Goal: Navigation & Orientation: Find specific page/section

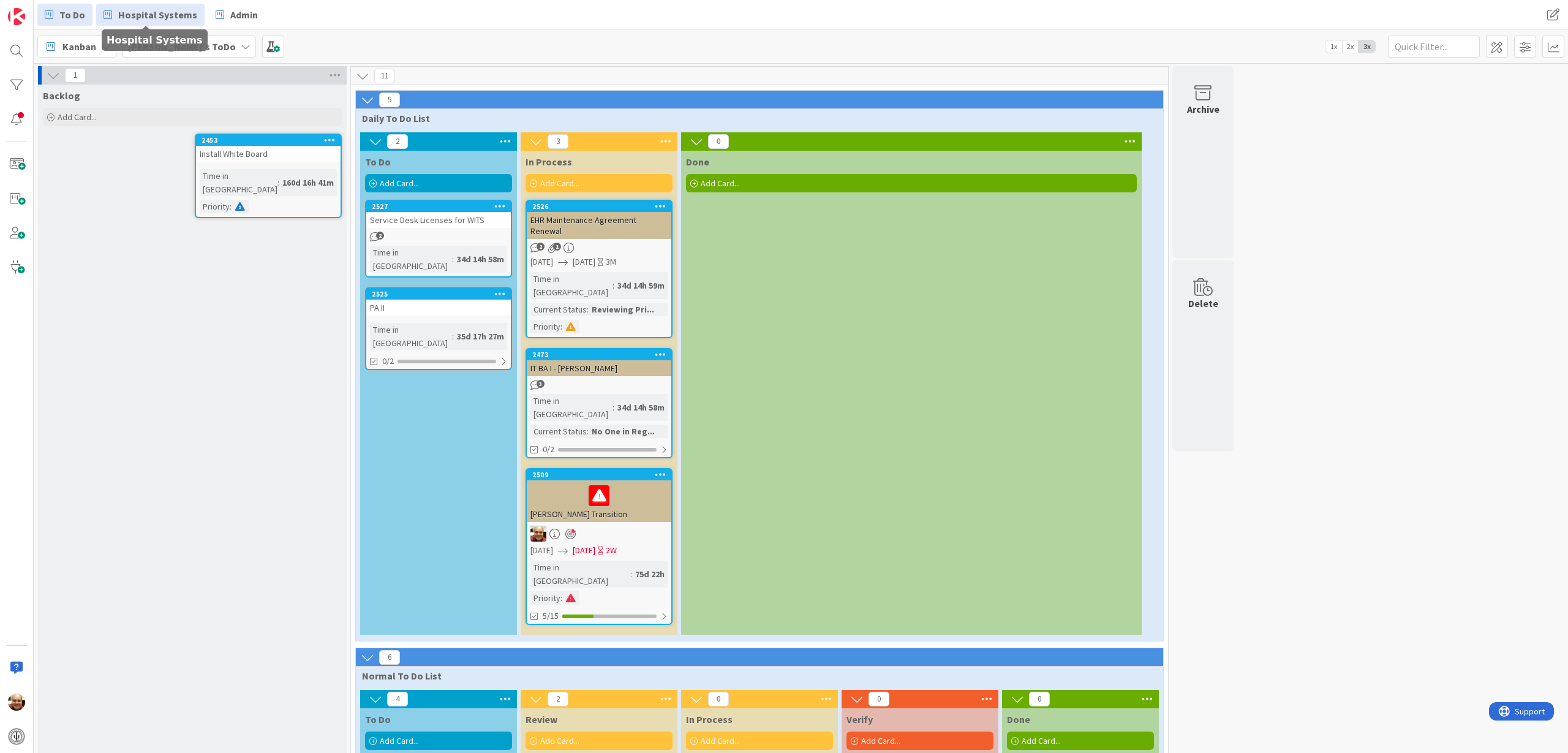
click at [151, 17] on span "Hospital Systems" at bounding box center [157, 14] width 79 height 14
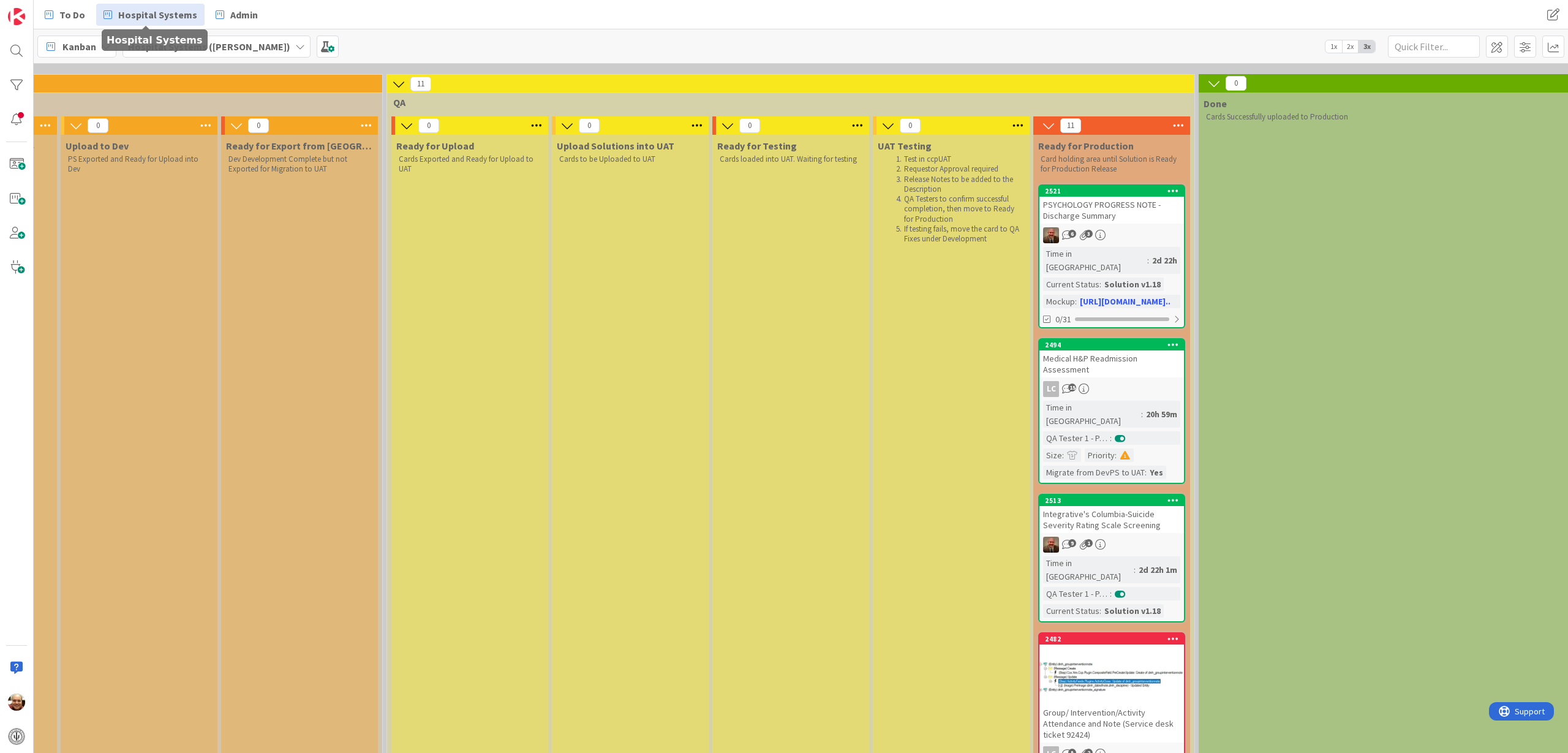
scroll to position [76, 1464]
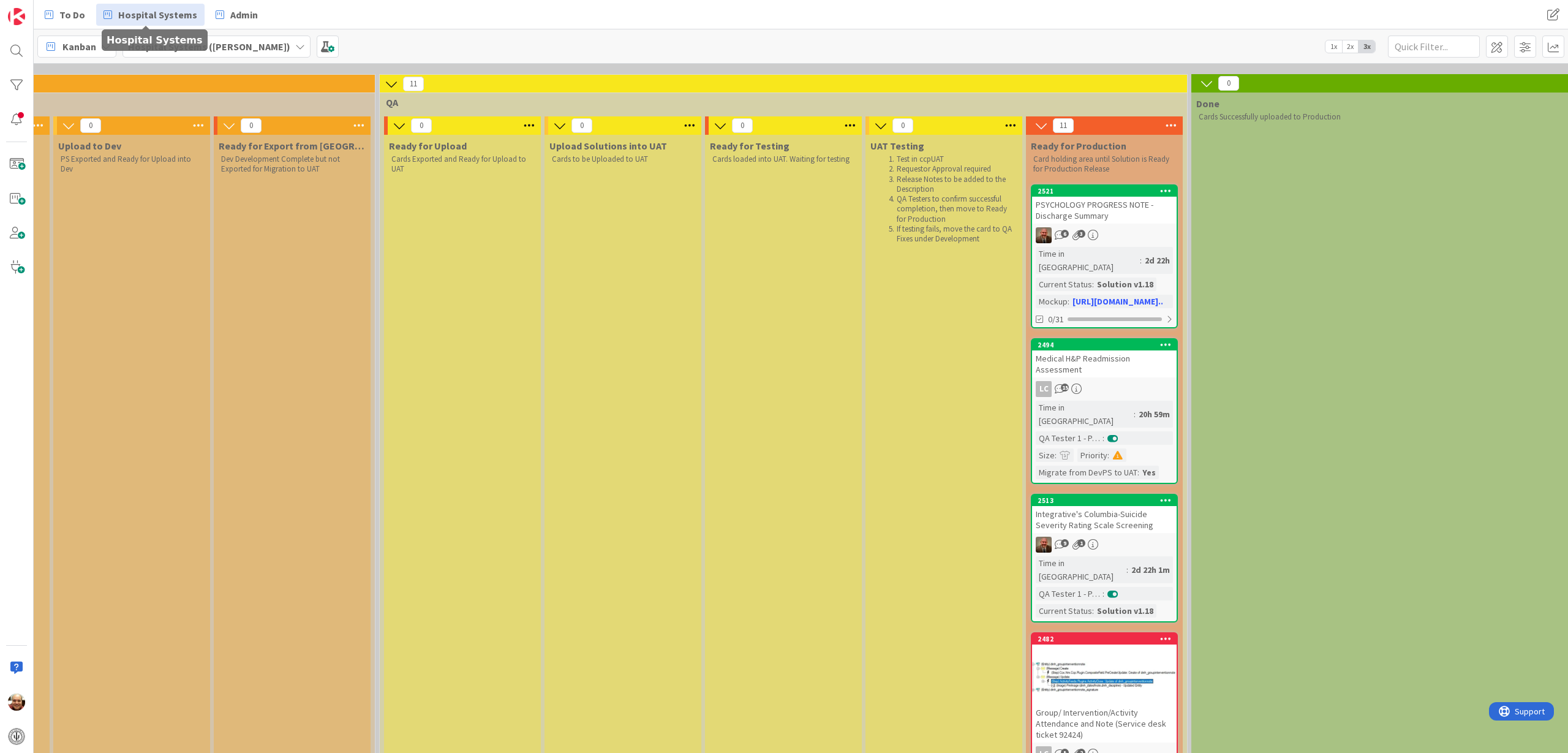
click at [1117, 351] on div "Medical H&P Readmission Assessment" at bounding box center [1104, 364] width 145 height 27
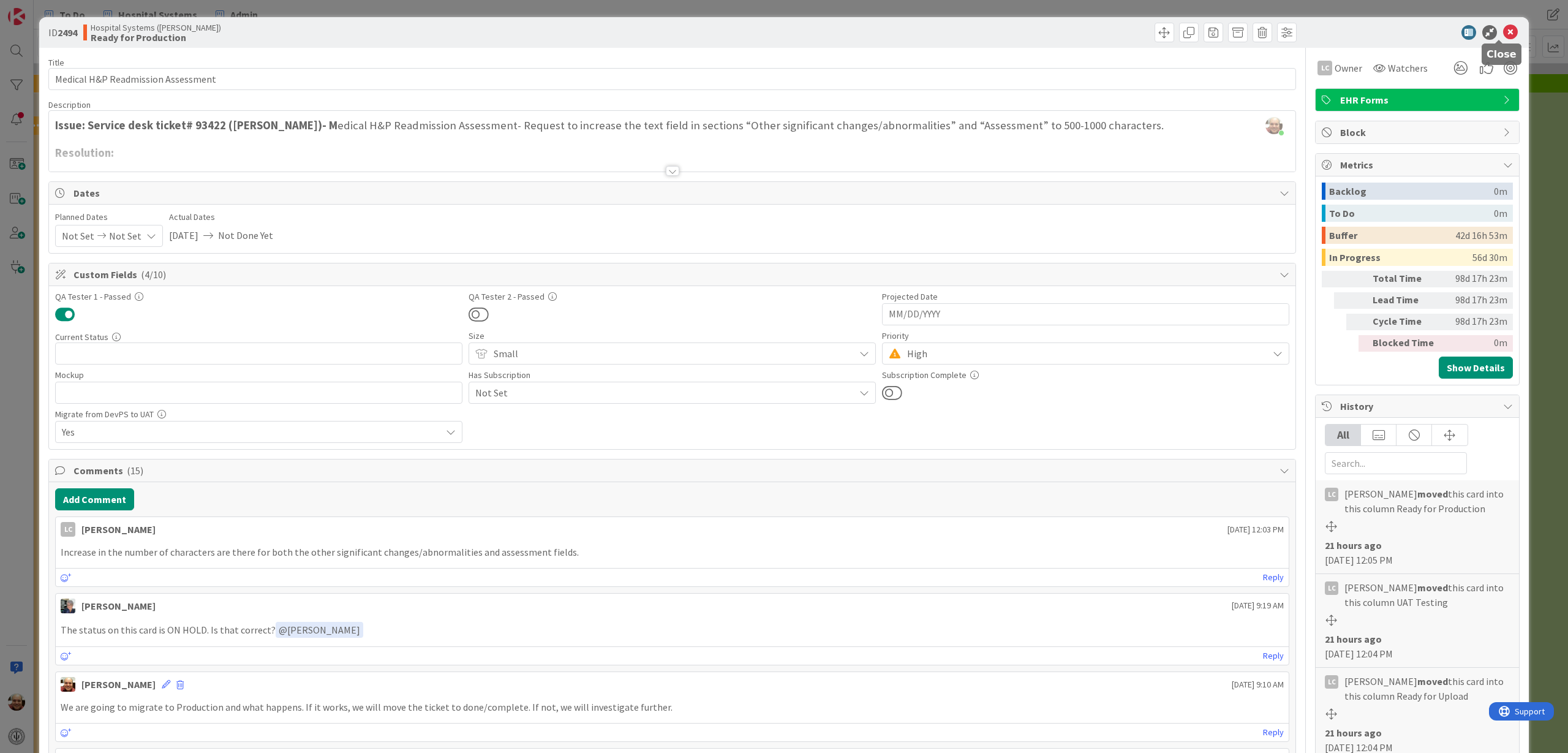
click at [1503, 30] on icon at bounding box center [1510, 31] width 14 height 14
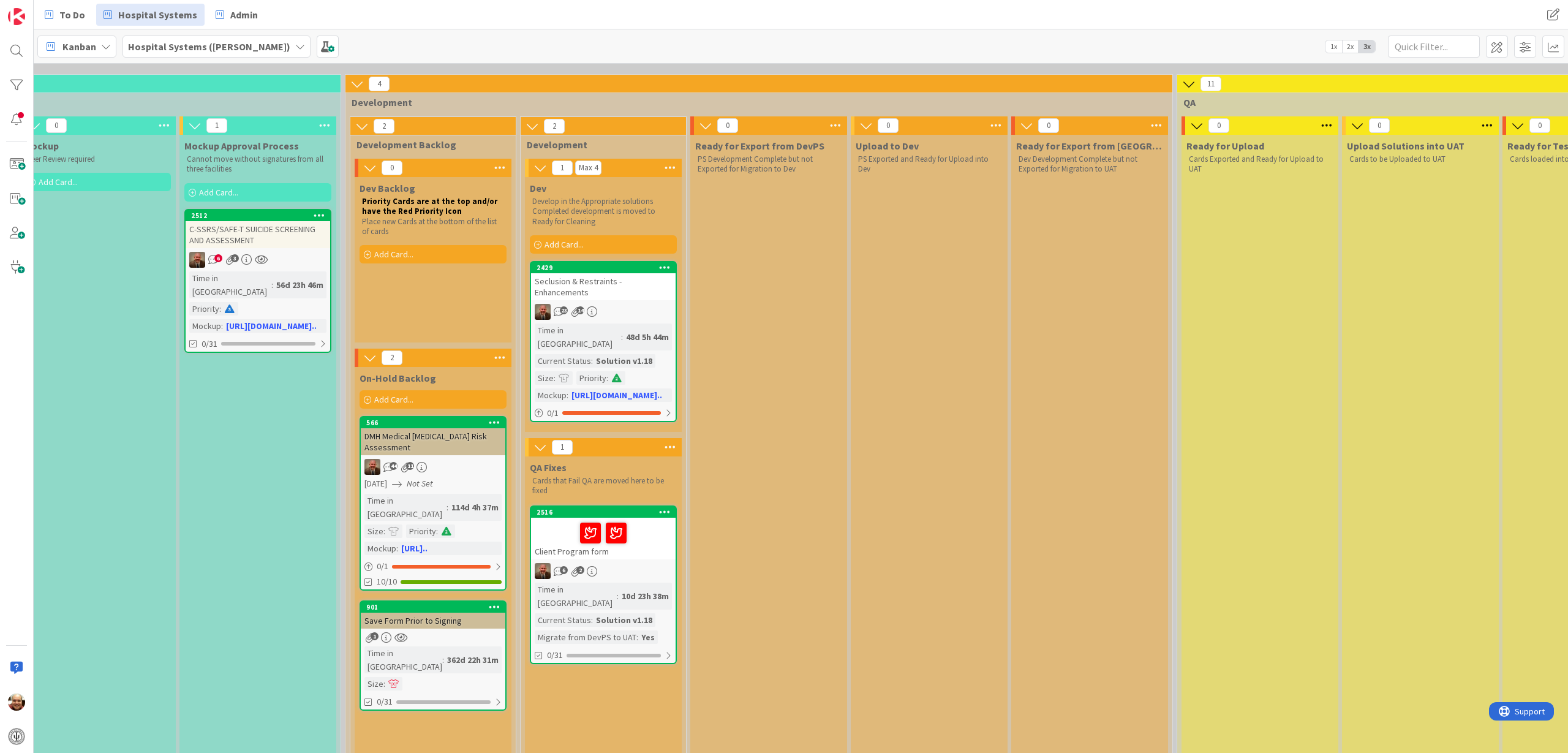
scroll to position [76, 707]
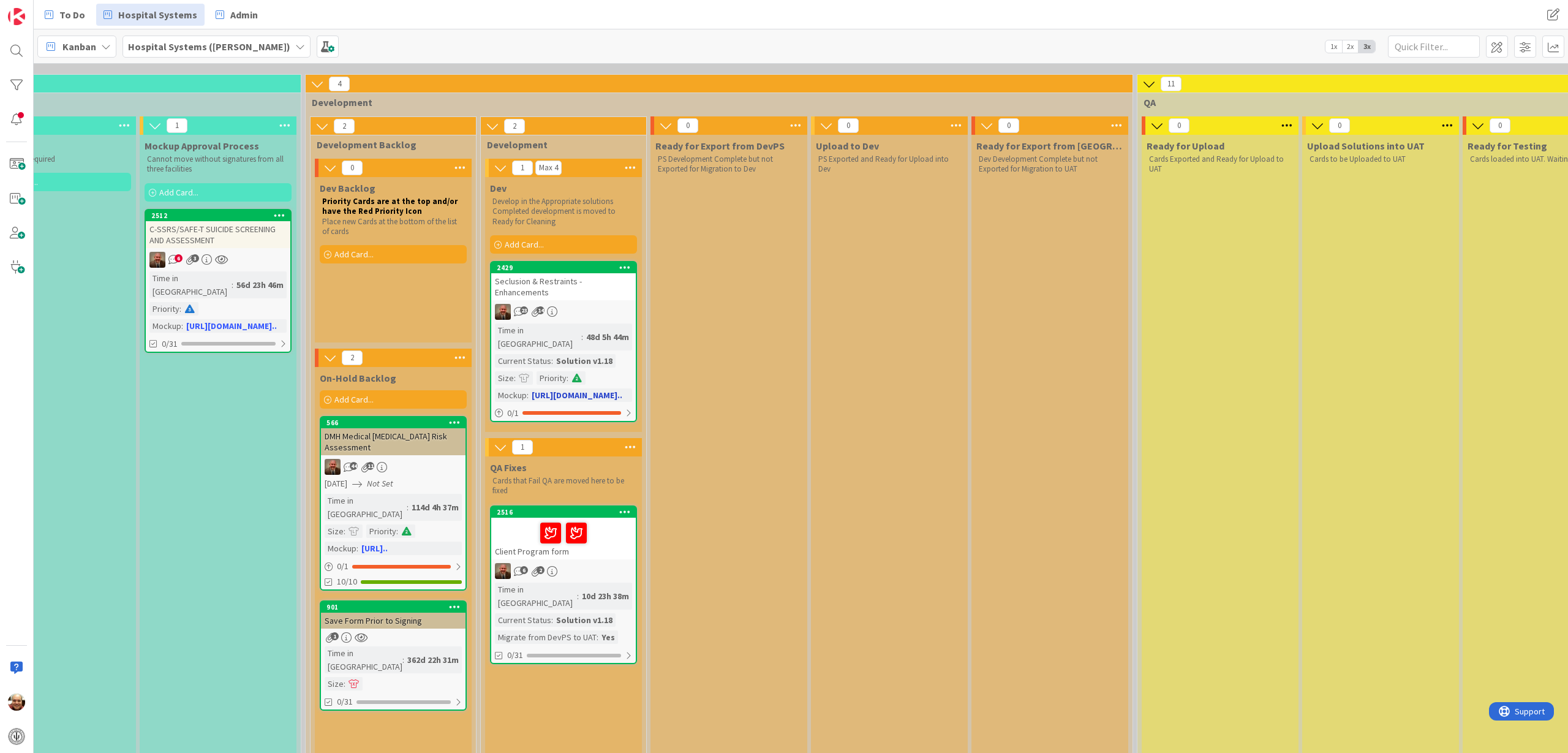
click at [575, 374] on span at bounding box center [577, 377] width 11 height 9
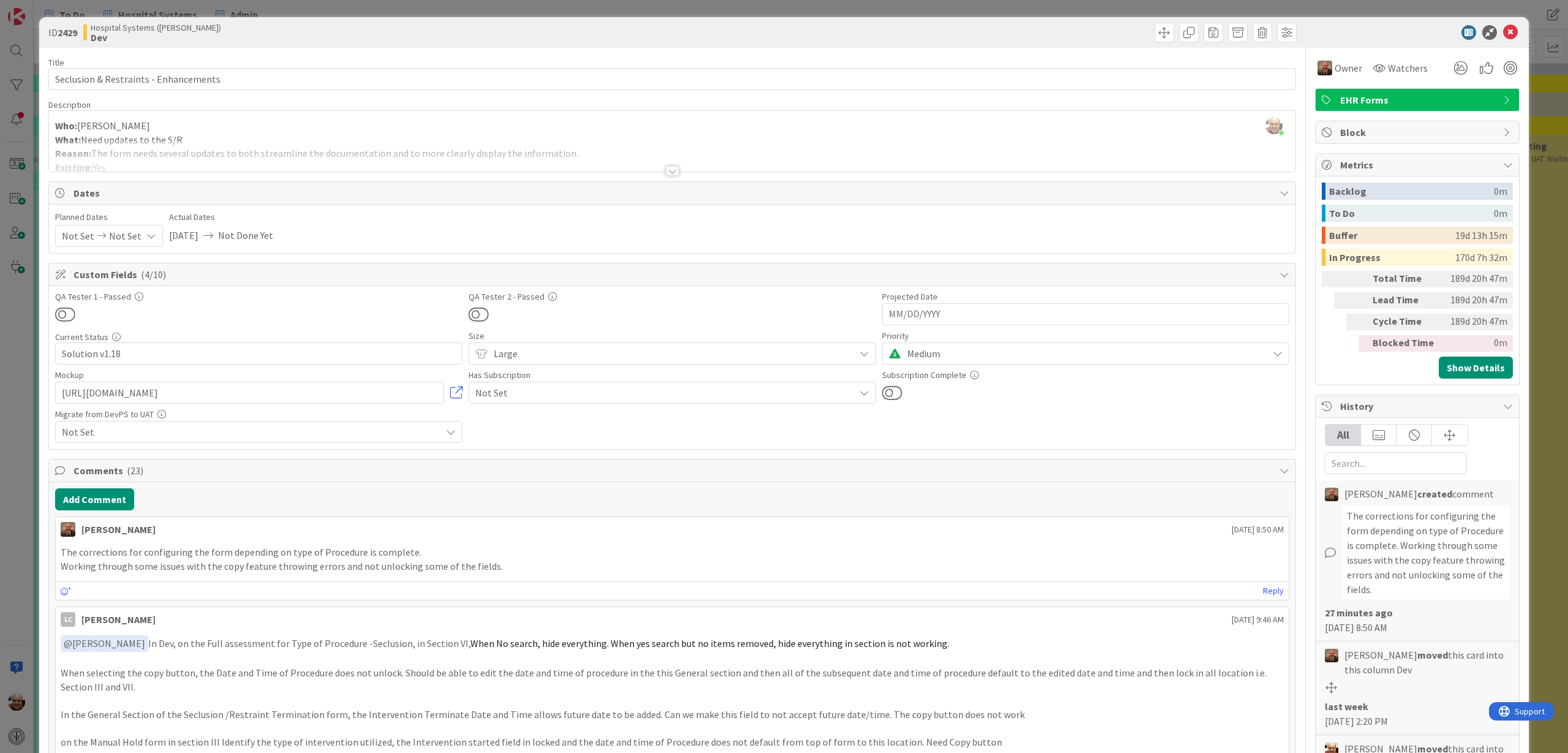
click at [869, 351] on icon at bounding box center [864, 354] width 10 height 10
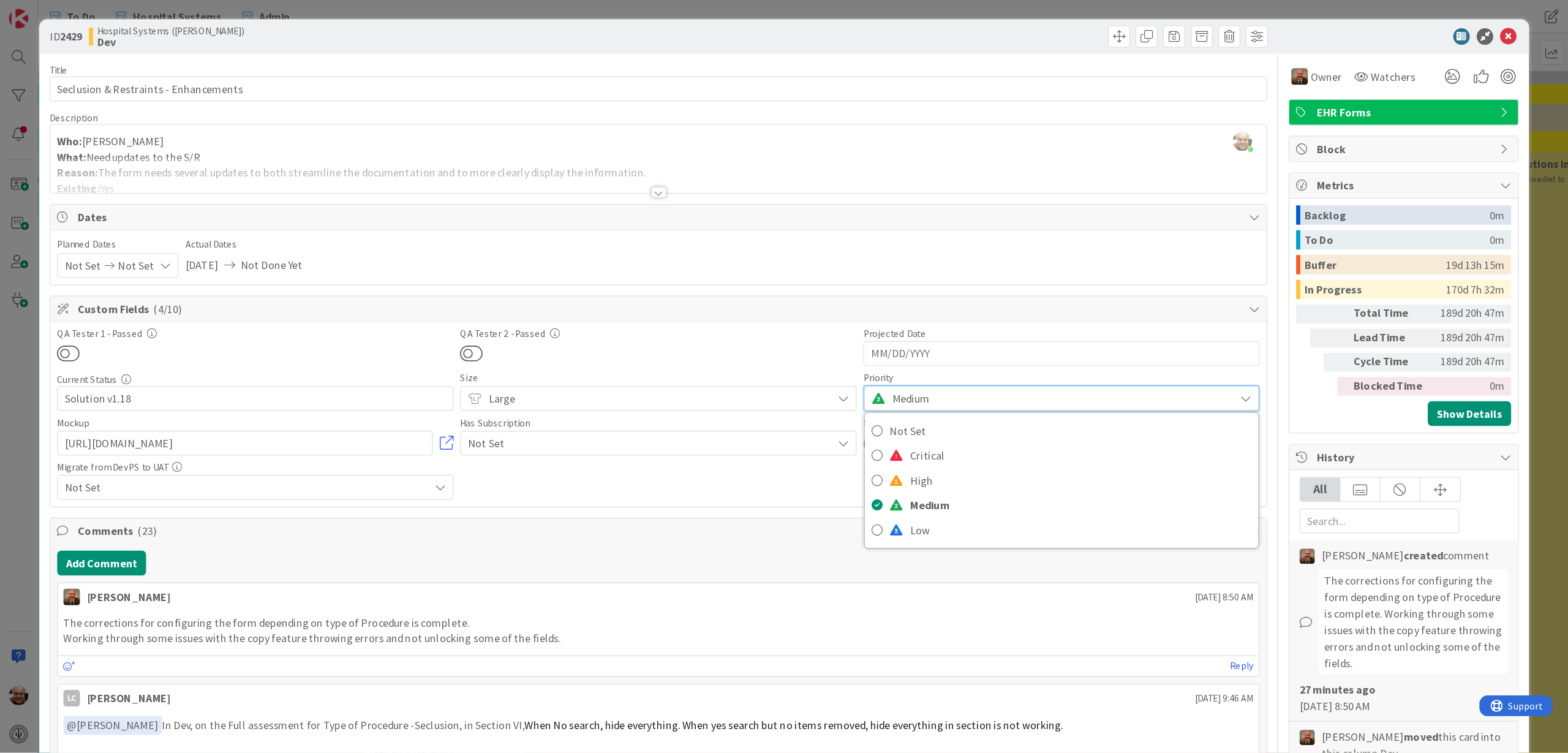
scroll to position [76, 707]
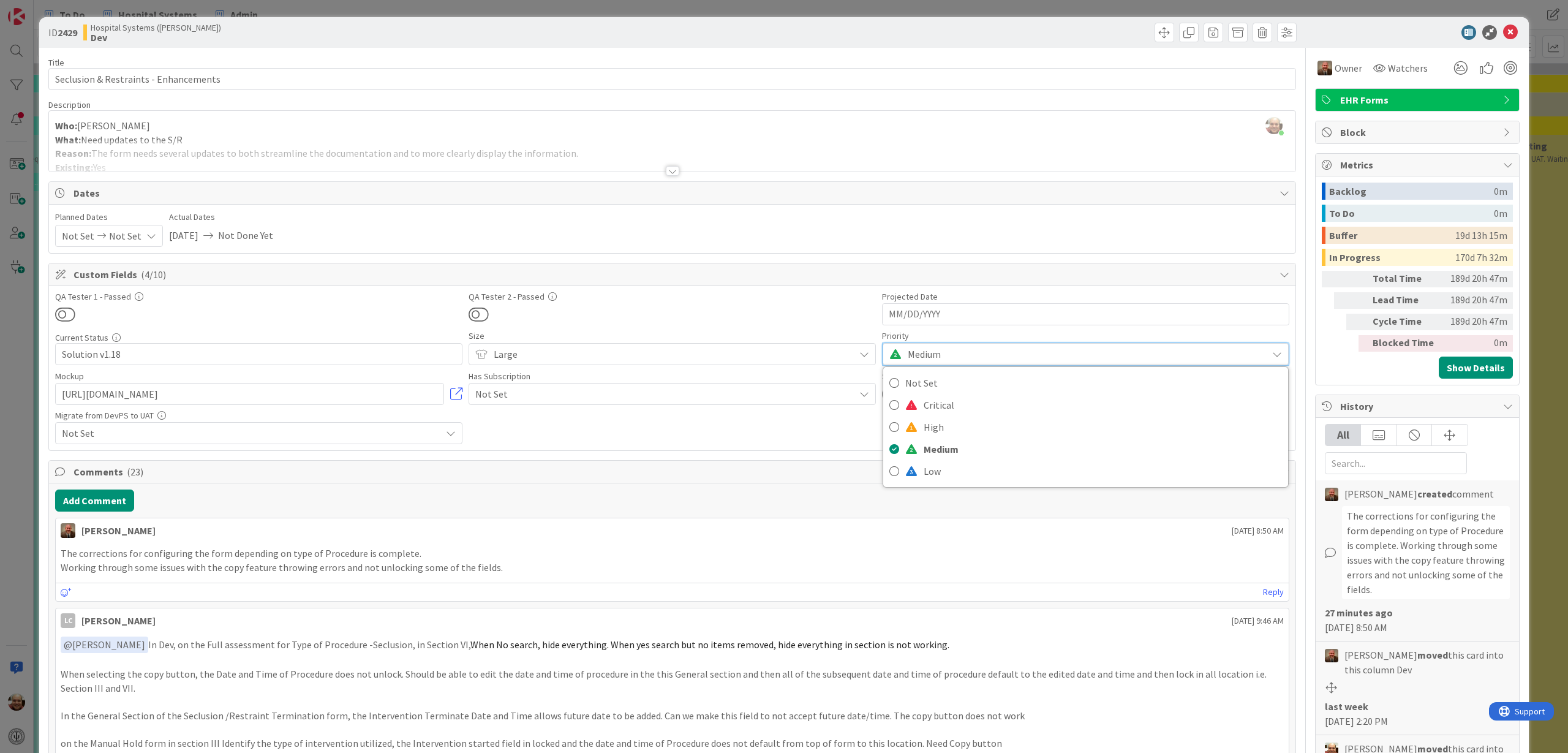
drag, startPoint x: 1516, startPoint y: 2, endPoint x: 1075, endPoint y: 13, distance: 441.1
click at [1075, 13] on div "ID 2429 Hospital Systems ([PERSON_NAME]) Dev Title 37 / 128 Seclusion & Restrai…" at bounding box center [784, 376] width 1568 height 753
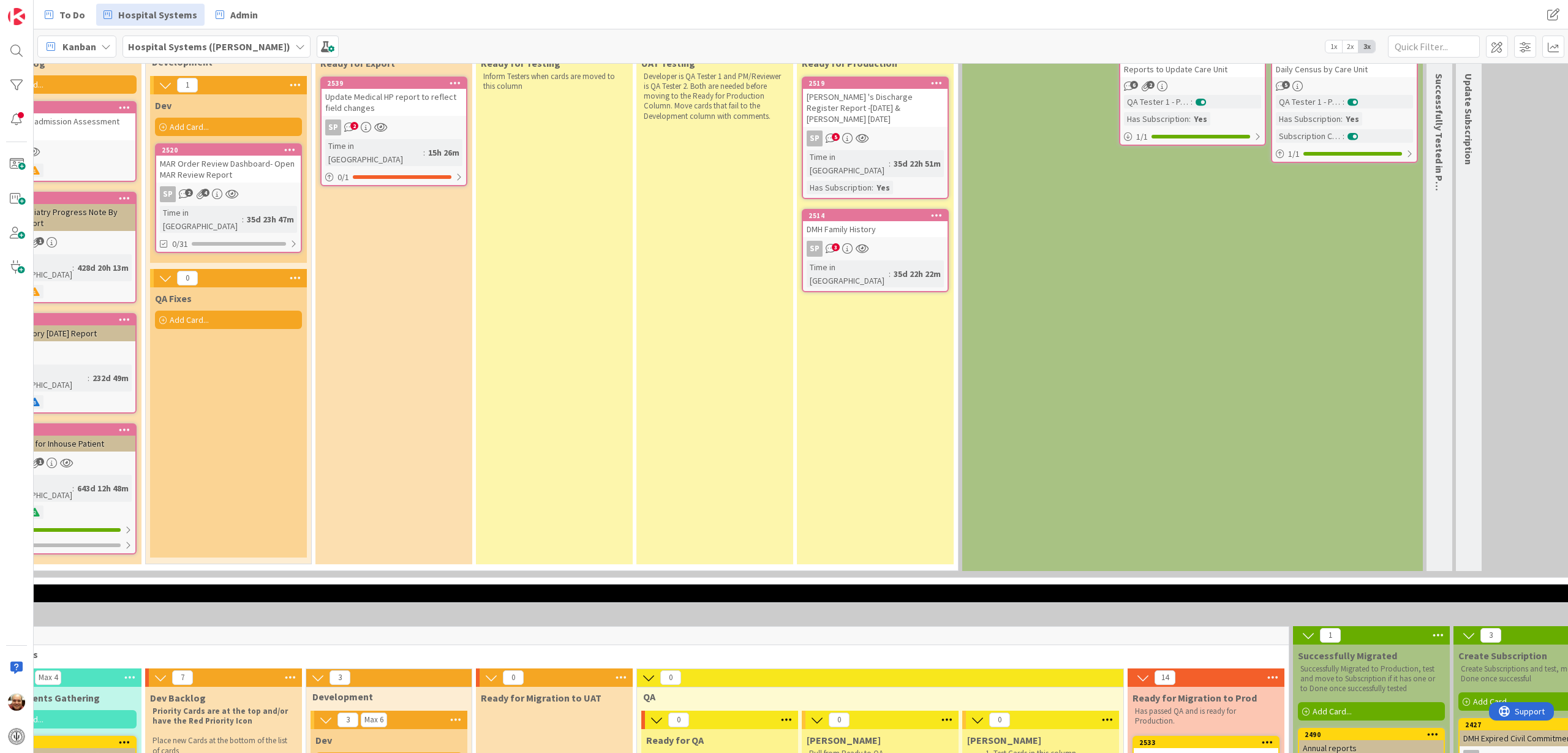
scroll to position [2068, 389]
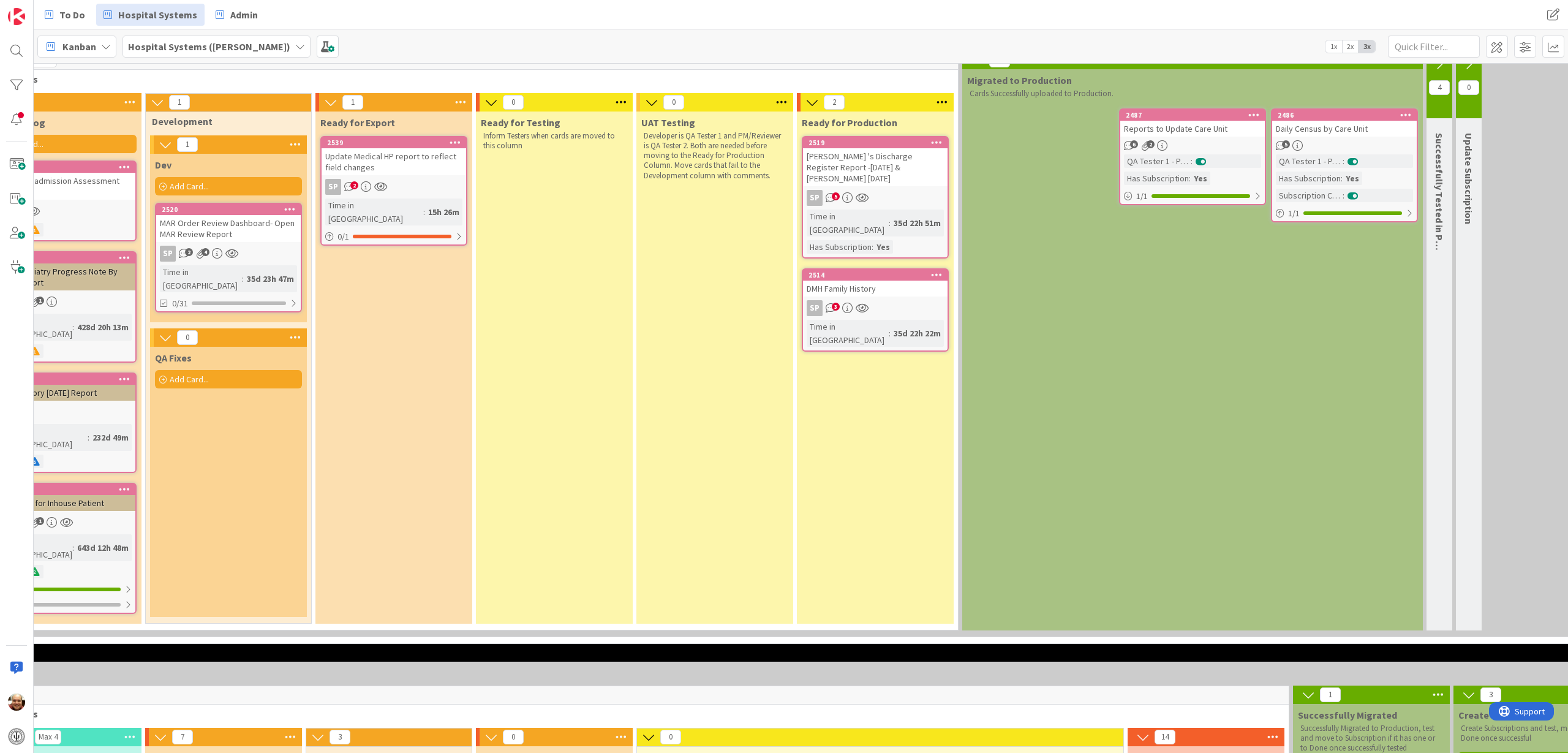
drag, startPoint x: 657, startPoint y: 475, endPoint x: 563, endPoint y: 393, distance: 124.7
click at [563, 393] on div "Ready for Testing Inform Testers when cards are moved to this column" at bounding box center [554, 368] width 157 height 513
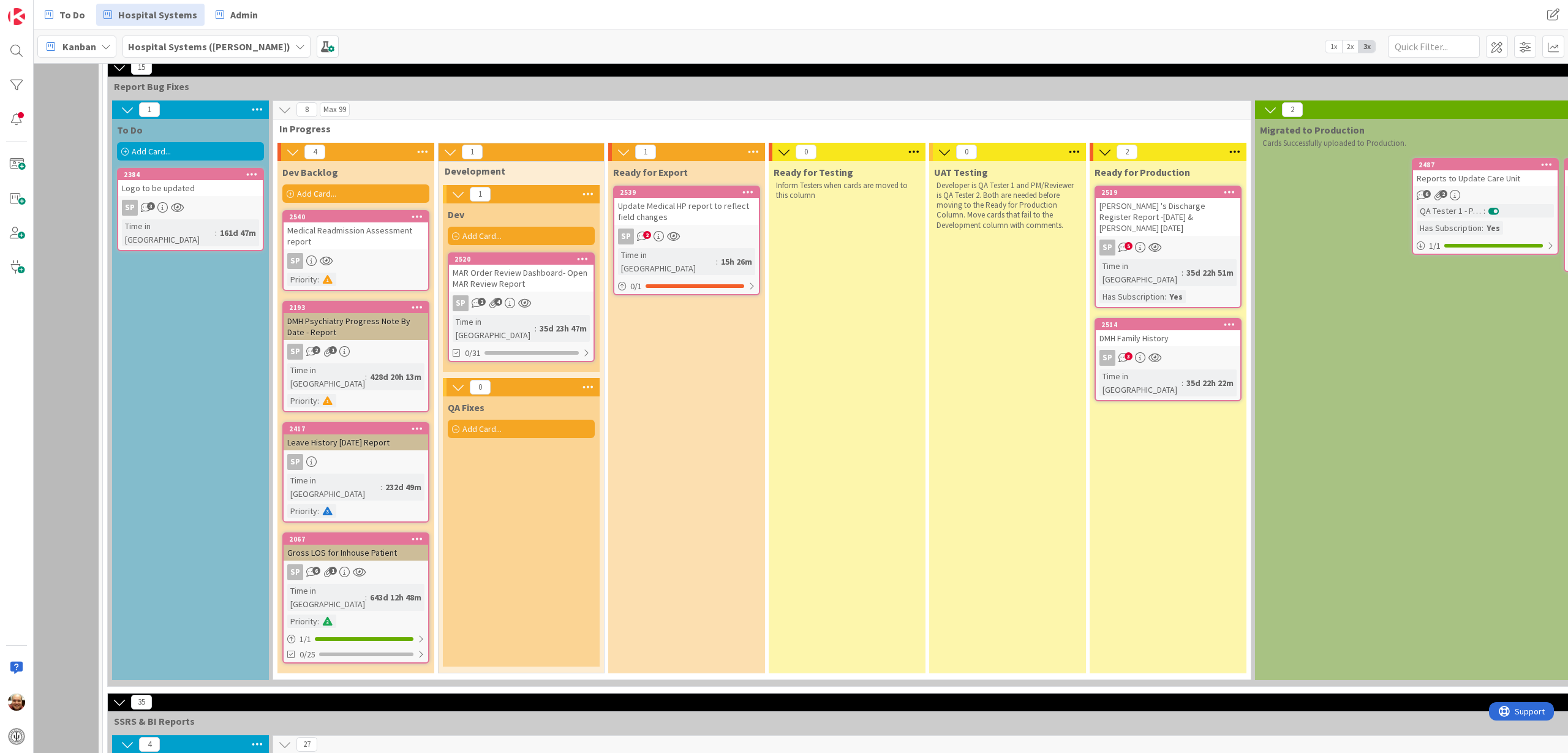
scroll to position [1992, 96]
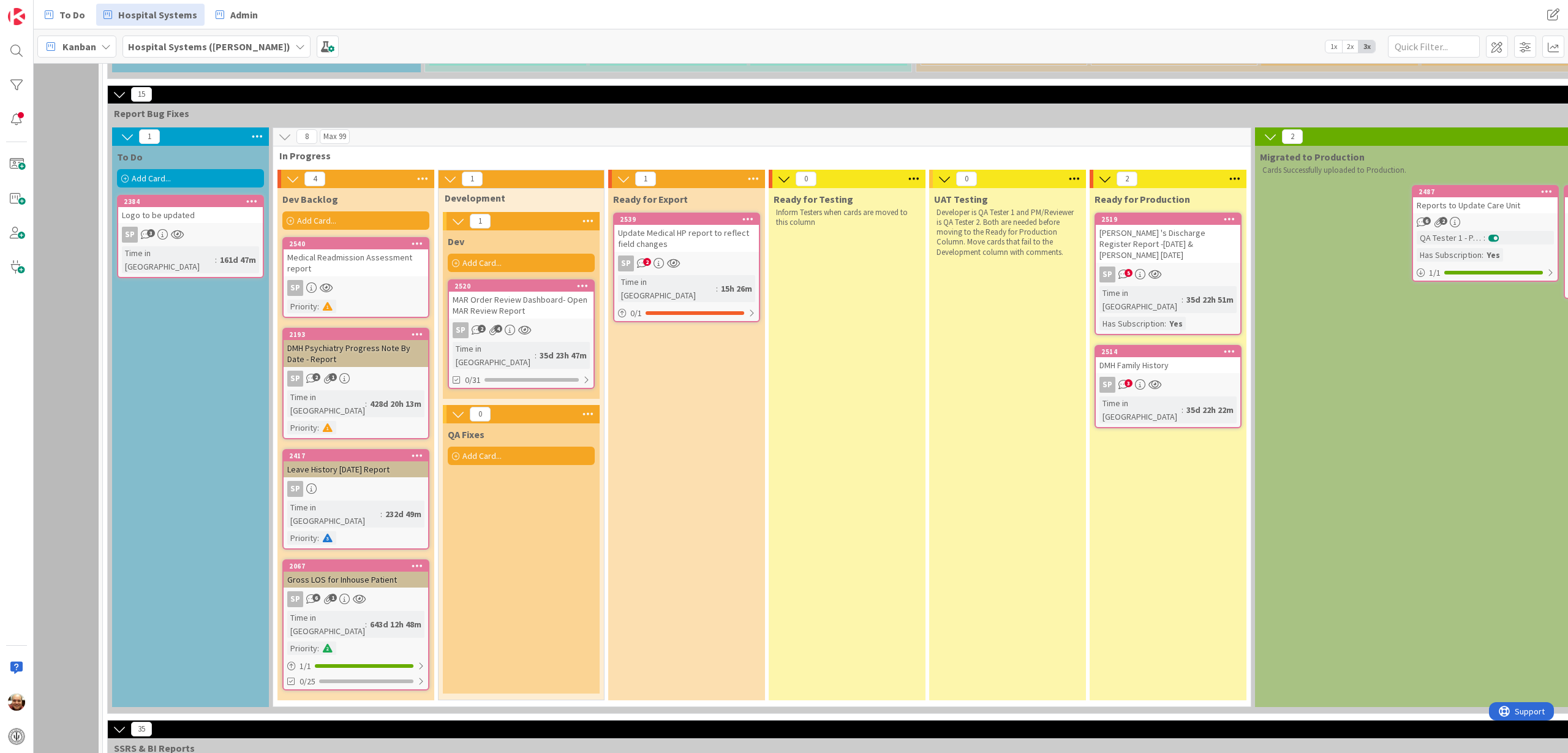
drag, startPoint x: 772, startPoint y: 388, endPoint x: 678, endPoint y: 401, distance: 94.9
click at [682, 401] on div "Ready for Export 2539 Update Medical HP report to reflect field changes SP 2 Ti…" at bounding box center [687, 444] width 157 height 513
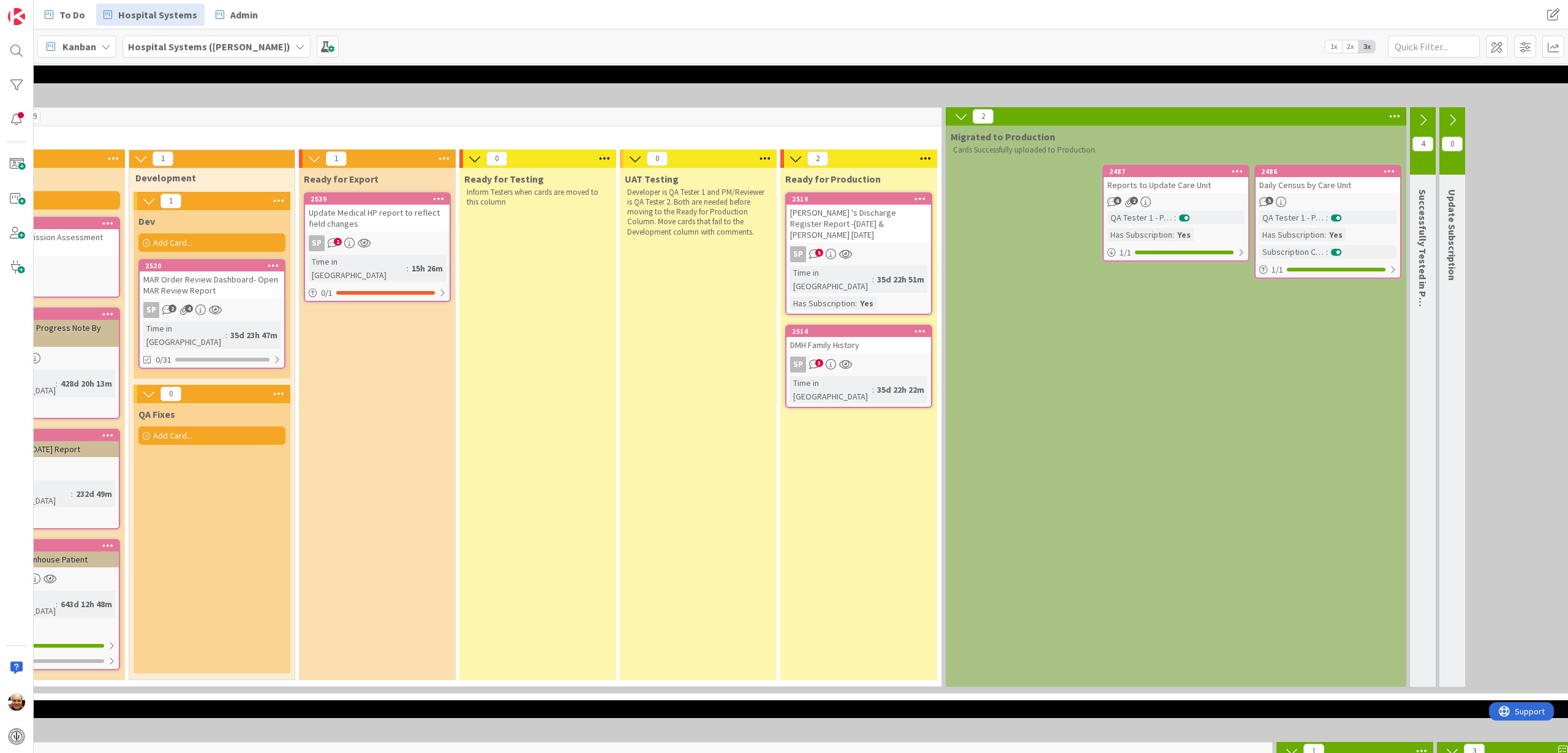
scroll to position [1839, 406]
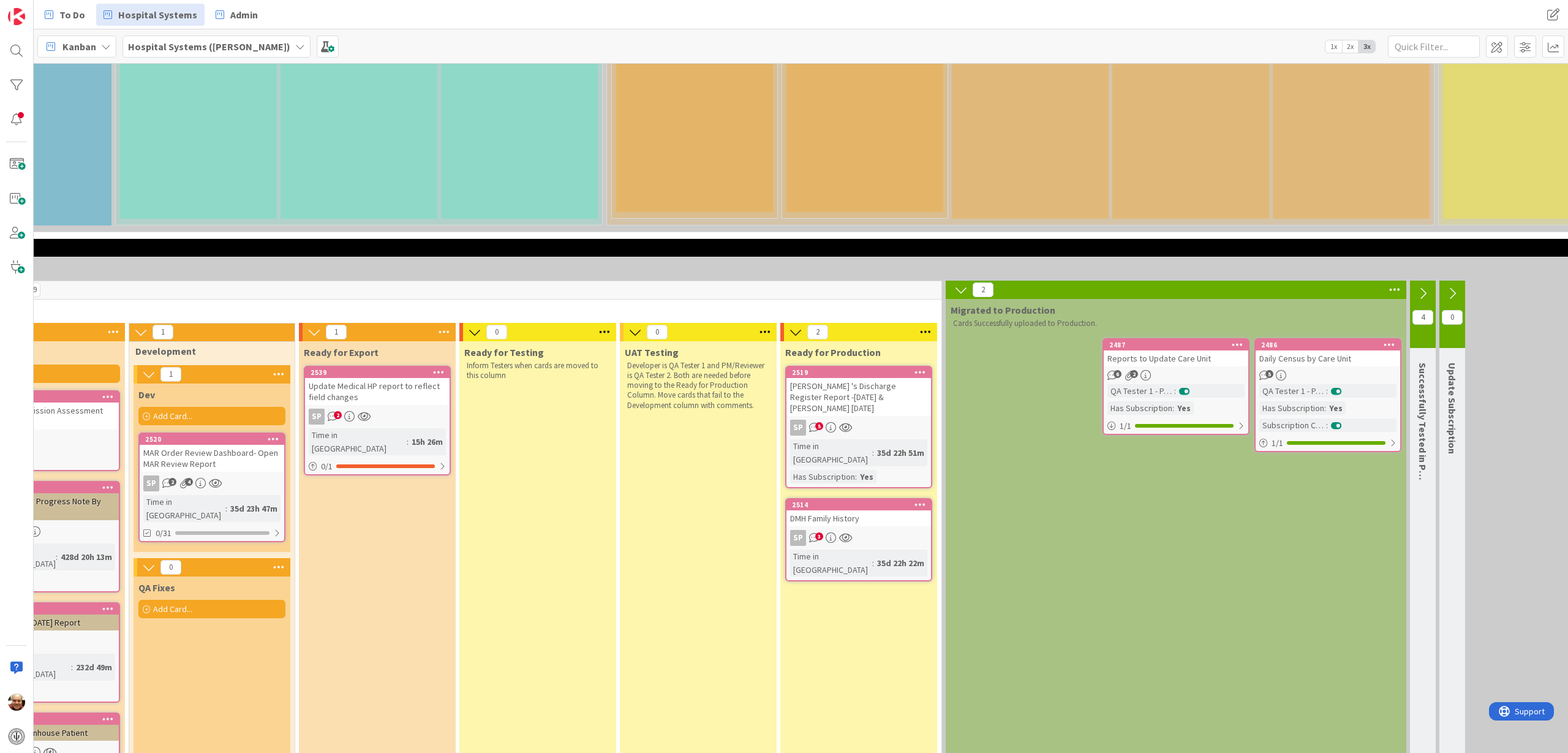
click at [391, 378] on div "Update Medical HP report to reflect field changes" at bounding box center [377, 392] width 145 height 27
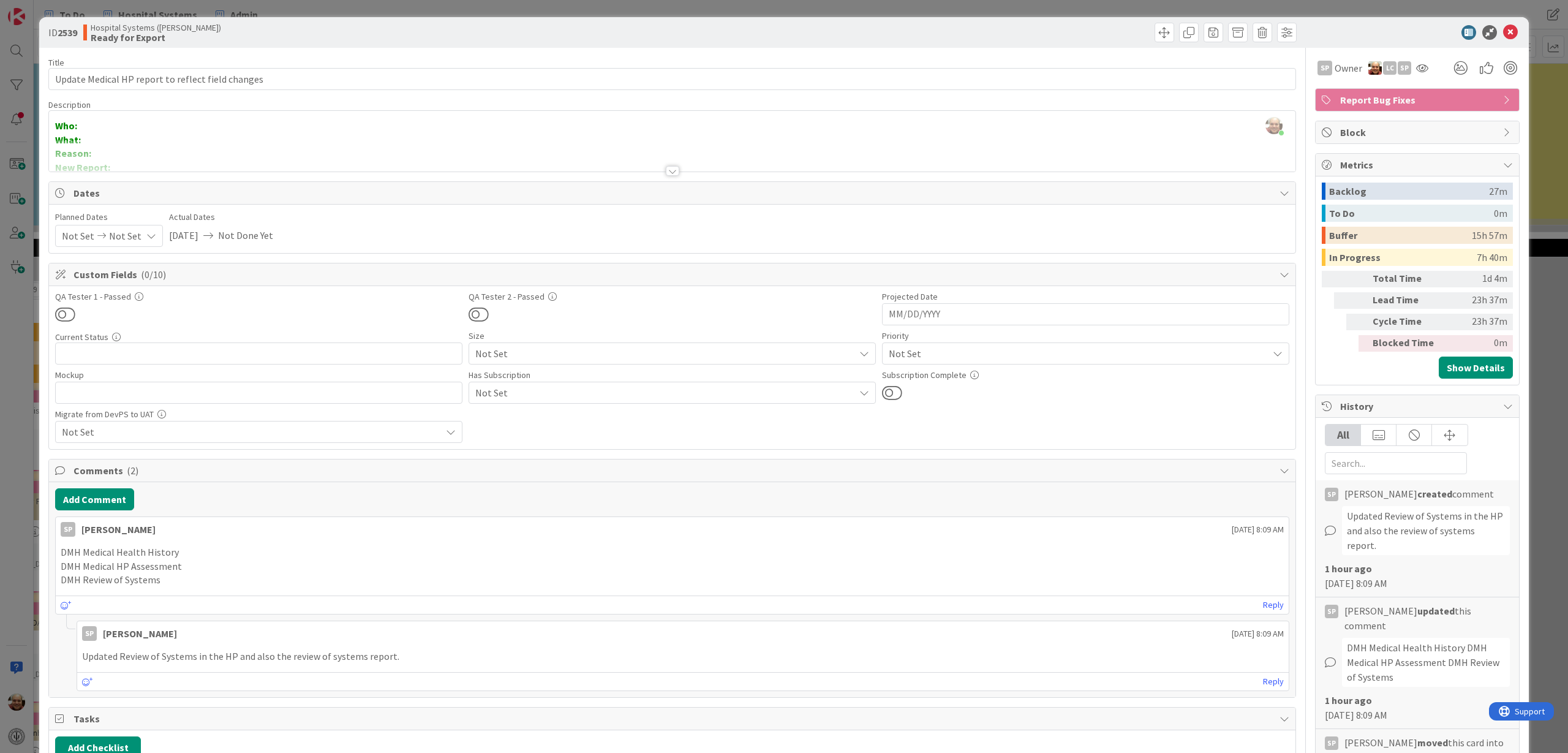
click at [671, 173] on div at bounding box center [673, 171] width 13 height 10
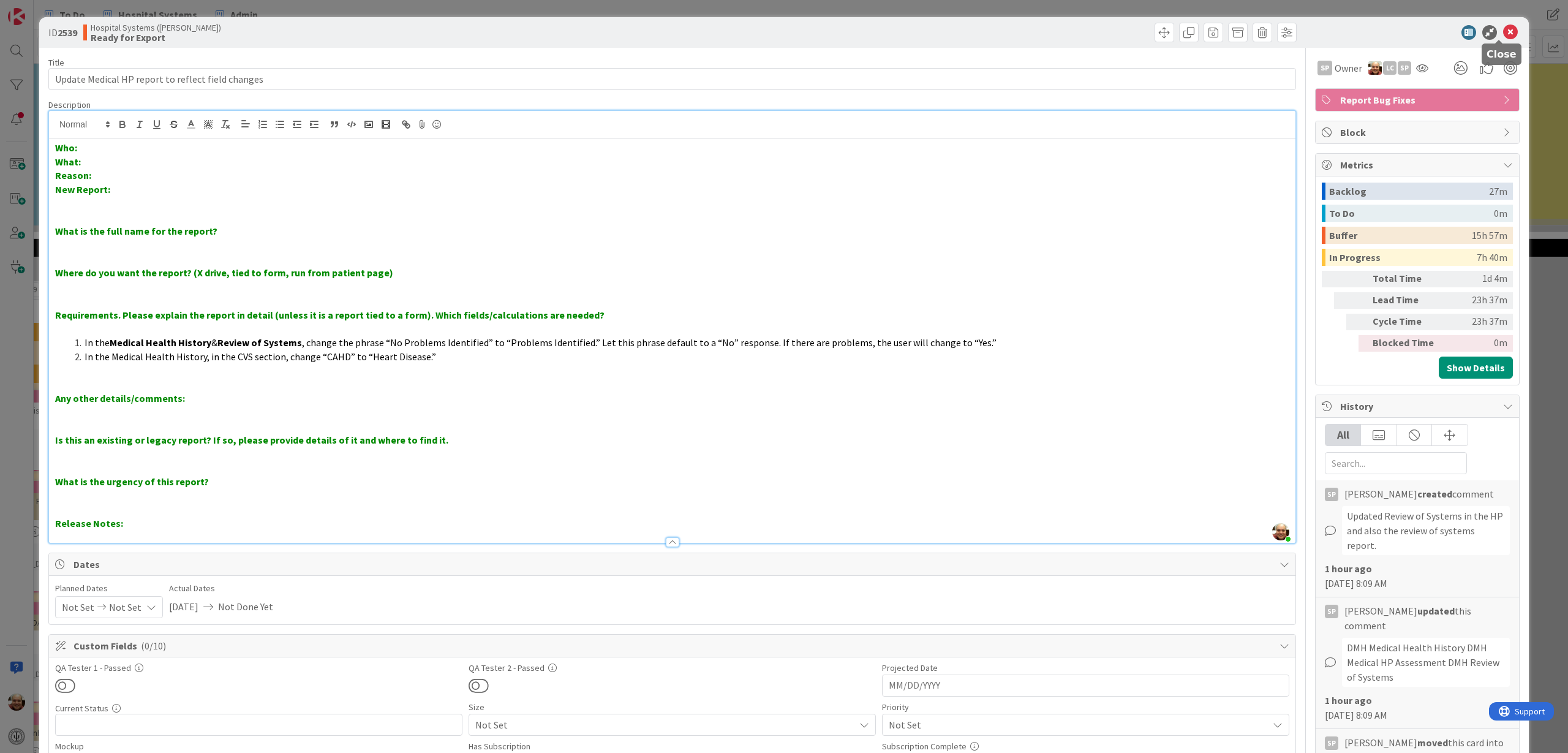
click at [1503, 30] on icon at bounding box center [1510, 31] width 14 height 14
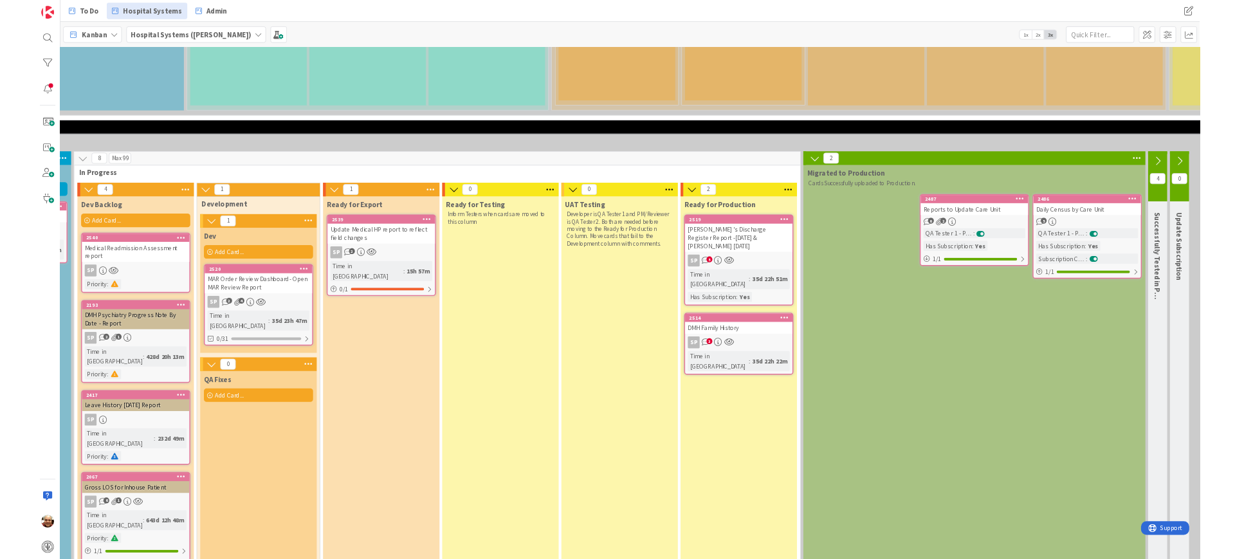
scroll to position [1929, 332]
